Goal: Information Seeking & Learning: Learn about a topic

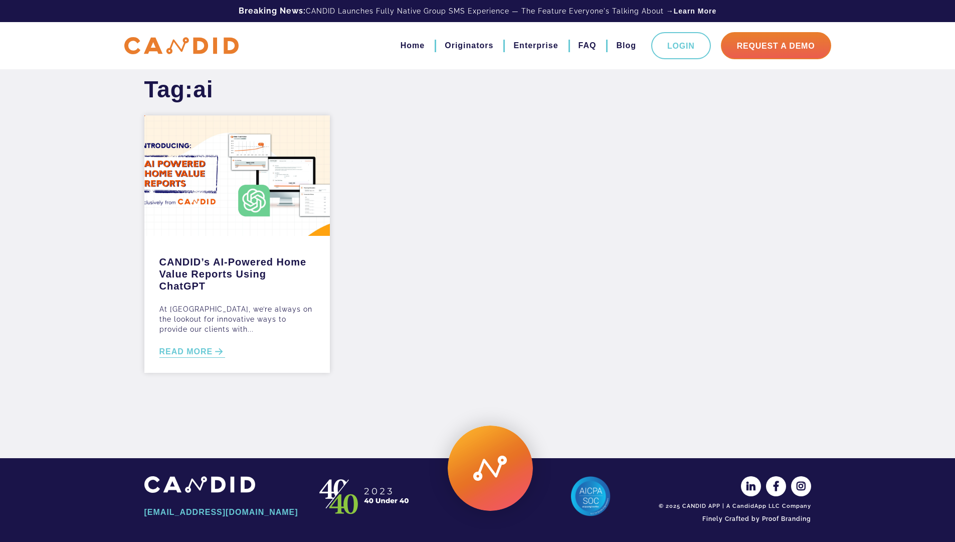
drag, startPoint x: 645, startPoint y: 134, endPoint x: 652, endPoint y: 130, distance: 7.4
click at [646, 136] on div "Tag: ai [PERSON_NAME]’s AI-Powered Home Value Reports Using ChatGPT At [GEOGRAP…" at bounding box center [478, 241] width 682 height 332
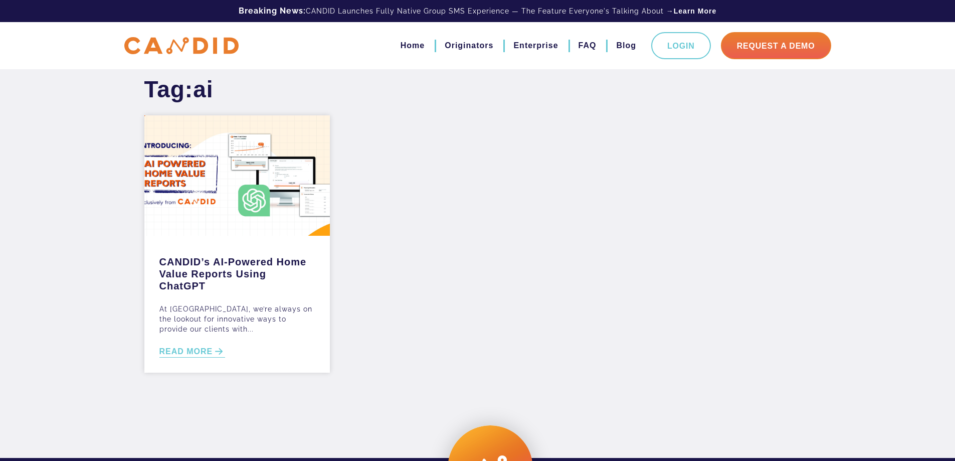
drag, startPoint x: 182, startPoint y: 33, endPoint x: 178, endPoint y: 39, distance: 7.2
click at [182, 33] on div "Home Originators Enterprise FAQ Blog Login Request A Demo" at bounding box center [478, 45] width 722 height 27
click at [178, 42] on img at bounding box center [181, 46] width 114 height 18
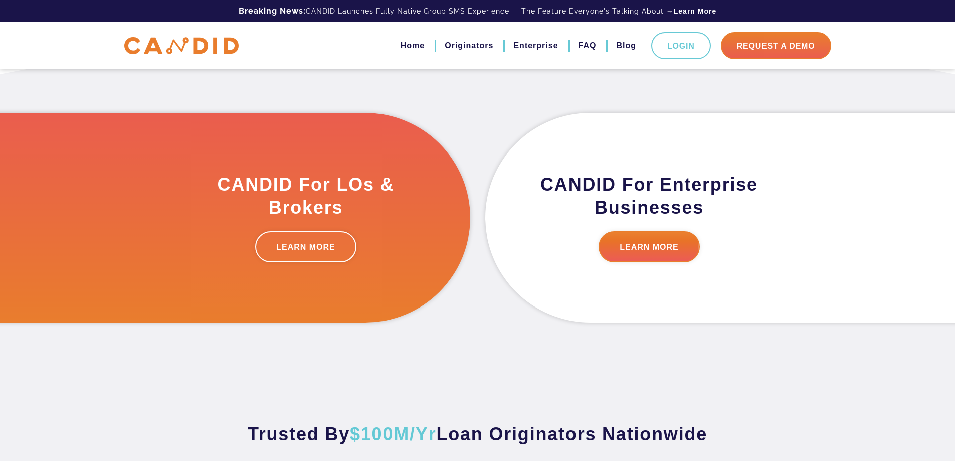
scroll to position [502, 0]
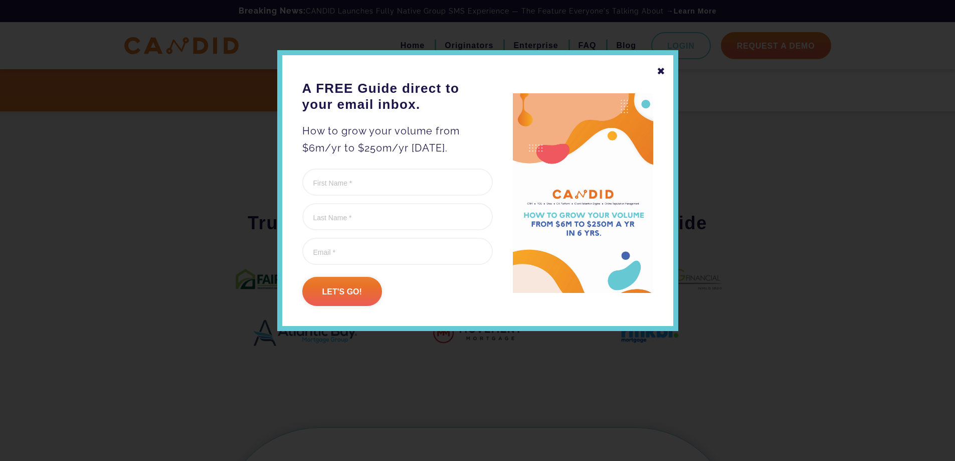
click at [658, 69] on div "✖" at bounding box center [661, 71] width 9 height 17
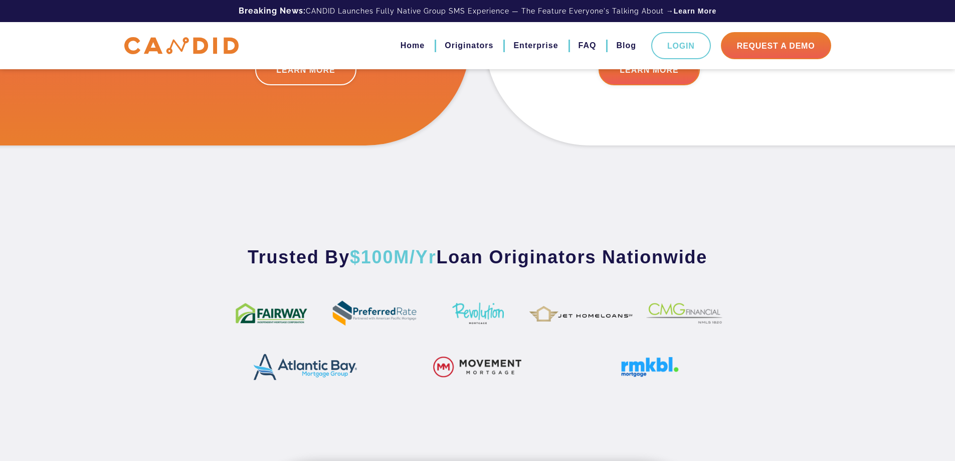
scroll to position [451, 0]
